Goal: Check status: Check status

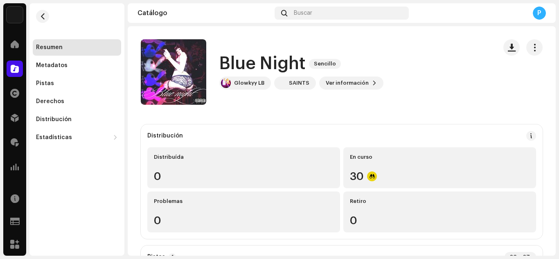
click at [247, 72] on h1 "Blue Night" at bounding box center [263, 63] width 86 height 19
click at [247, 70] on h1 "Blue Night" at bounding box center [263, 63] width 86 height 19
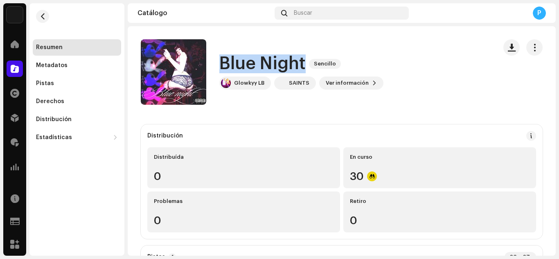
click at [247, 70] on h1 "Blue Night" at bounding box center [263, 63] width 86 height 19
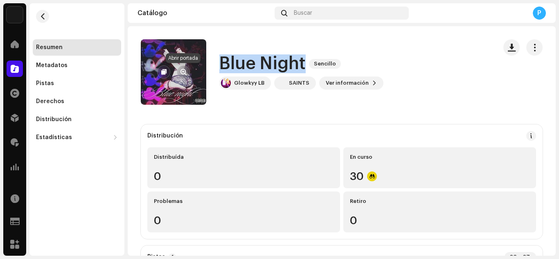
click at [186, 72] on span "button" at bounding box center [184, 72] width 6 height 7
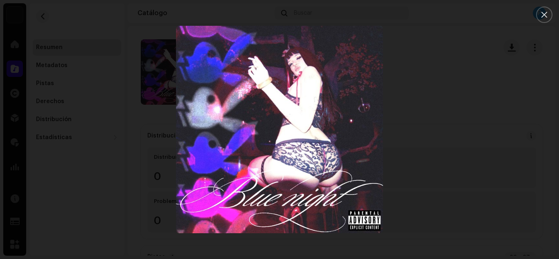
click at [86, 183] on div at bounding box center [279, 129] width 559 height 259
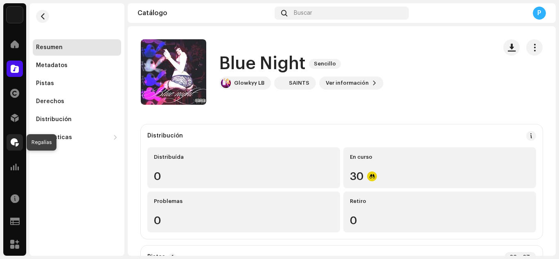
click at [12, 140] on span at bounding box center [15, 142] width 8 height 7
click at [225, 63] on h1 "Blue Night" at bounding box center [263, 63] width 86 height 19
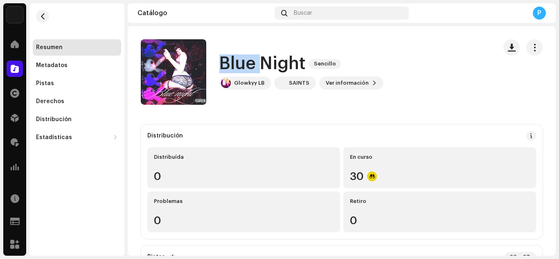
click at [225, 63] on h1 "Blue Night" at bounding box center [263, 63] width 86 height 19
copy div "Blue Night Sencillo"
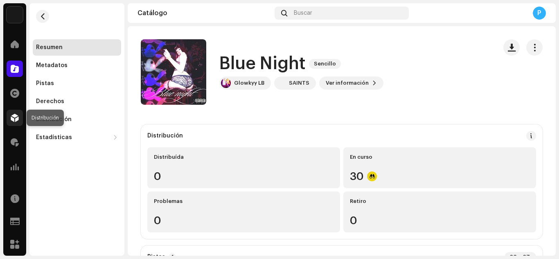
click at [8, 122] on div at bounding box center [15, 118] width 16 height 16
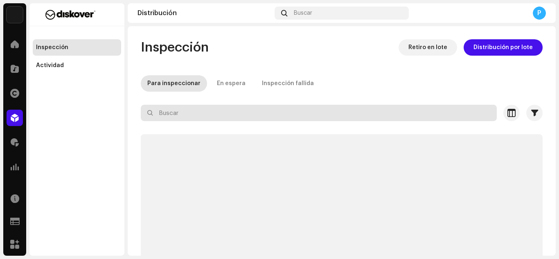
click at [179, 118] on input "text" at bounding box center [319, 113] width 356 height 16
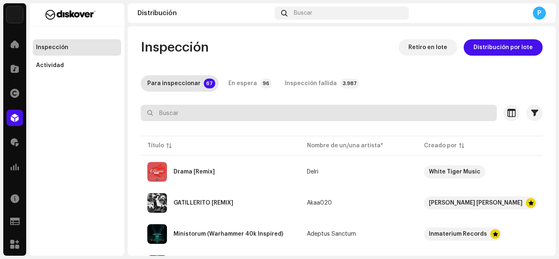
paste input "Blue Night"
type input "Blue Night"
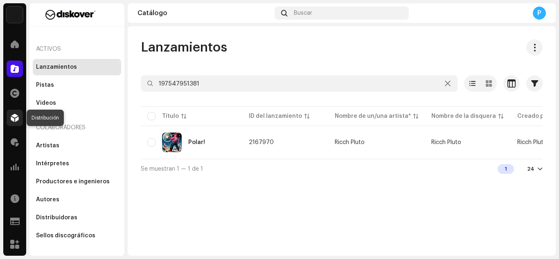
click at [11, 123] on div at bounding box center [15, 118] width 16 height 16
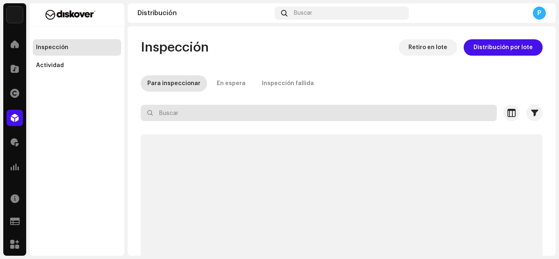
click at [229, 105] on input "text" at bounding box center [319, 113] width 356 height 16
paste input "Blue Night"
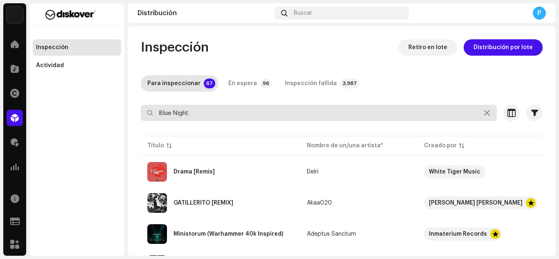
click at [220, 111] on input "Blue Night" at bounding box center [319, 113] width 356 height 16
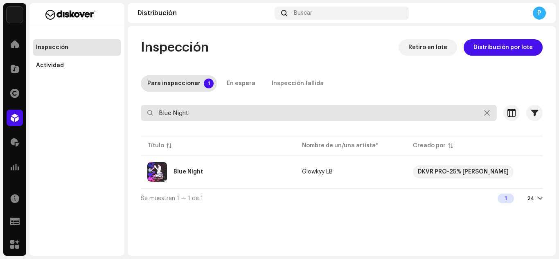
type input "Blue Night"
